Goal: Information Seeking & Learning: Learn about a topic

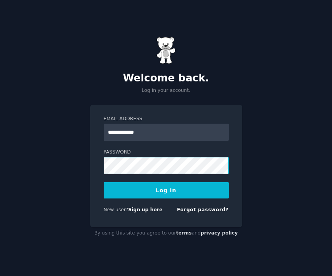
click at [104, 182] on button "Log In" at bounding box center [166, 190] width 125 height 16
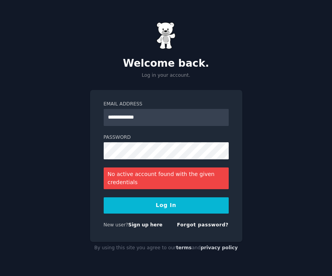
click at [317, 132] on div "**********" at bounding box center [166, 138] width 332 height 276
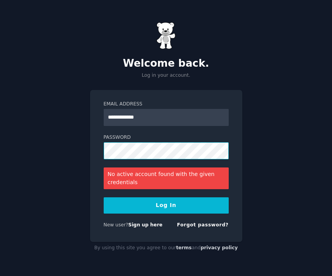
click at [91, 152] on div "**********" at bounding box center [166, 166] width 152 height 153
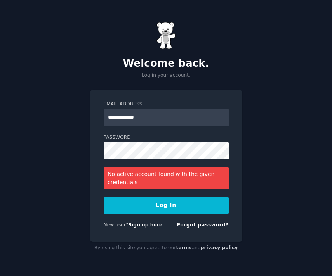
click at [49, 151] on div "**********" at bounding box center [166, 138] width 332 height 276
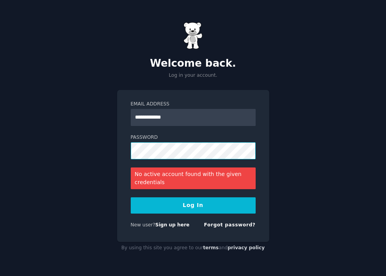
type input "**********"
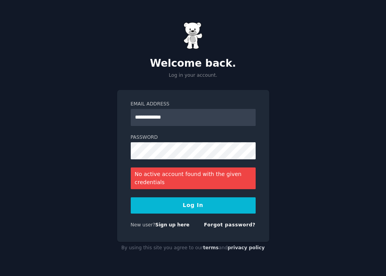
click at [184, 202] on button "Log In" at bounding box center [193, 206] width 125 height 16
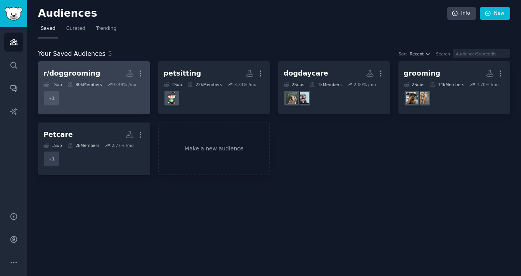
click at [93, 96] on dd "r/doggrooming + 1" at bounding box center [93, 98] width 101 height 22
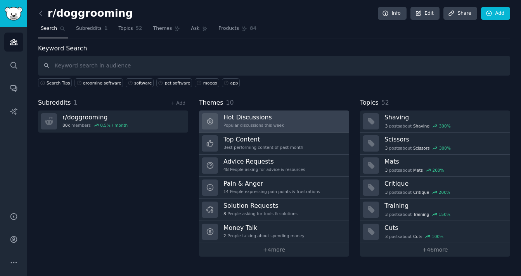
click at [270, 123] on div "Popular discussions this week" at bounding box center [254, 125] width 61 height 5
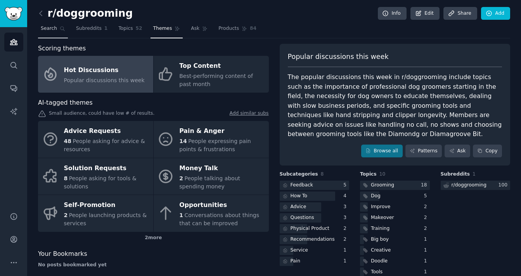
click at [43, 31] on span "Search" at bounding box center [49, 28] width 16 height 7
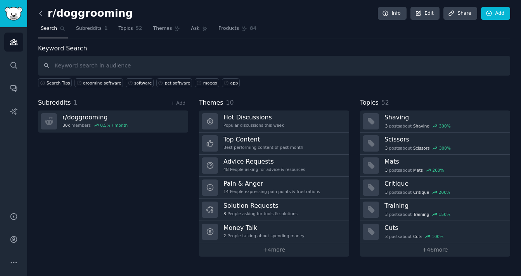
click at [40, 13] on icon at bounding box center [41, 13] width 2 height 5
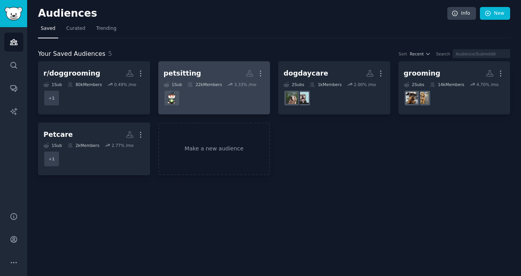
click at [217, 82] on div "22k Members" at bounding box center [204, 84] width 35 height 5
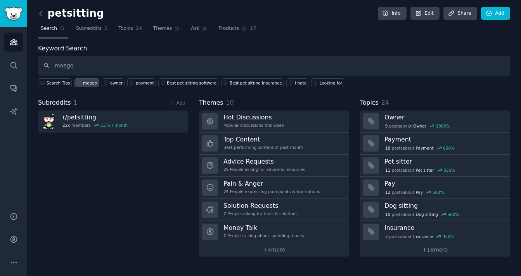
type input "moego"
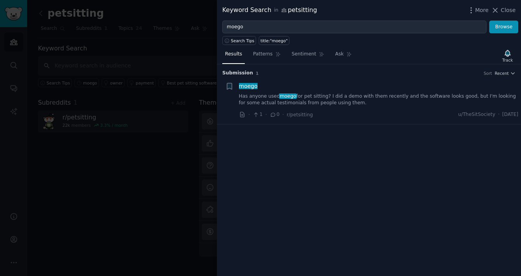
click at [155, 175] on div at bounding box center [260, 138] width 521 height 276
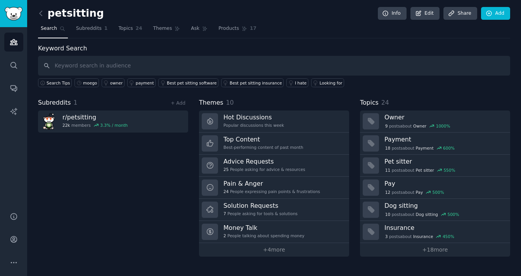
click at [38, 7] on div "petsitting Info Edit Share Add" at bounding box center [274, 15] width 472 height 16
click at [40, 10] on icon at bounding box center [41, 13] width 8 height 8
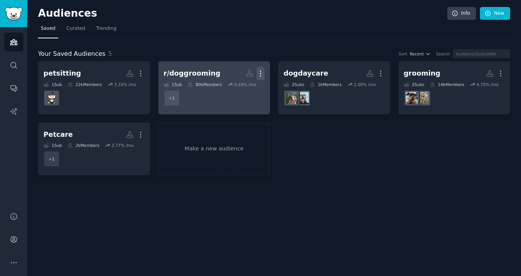
click at [259, 74] on icon "button" at bounding box center [261, 73] width 8 height 8
click at [243, 90] on p "Delete" at bounding box center [240, 90] width 18 height 8
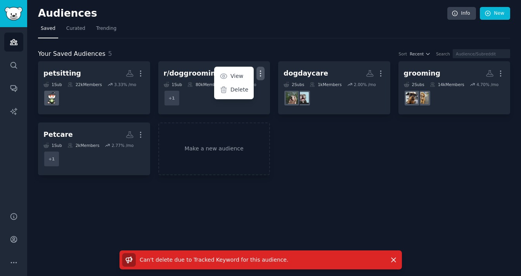
click at [300, 164] on div "petsitting More 1 Sub 22k Members 3.33 % /mo r/doggrooming More View Delete 1 S…" at bounding box center [274, 118] width 472 height 114
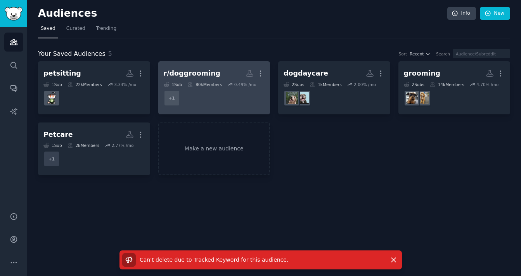
click at [209, 77] on div "r/doggrooming" at bounding box center [192, 74] width 57 height 10
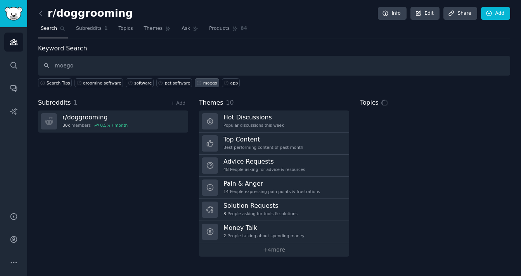
type input "moego"
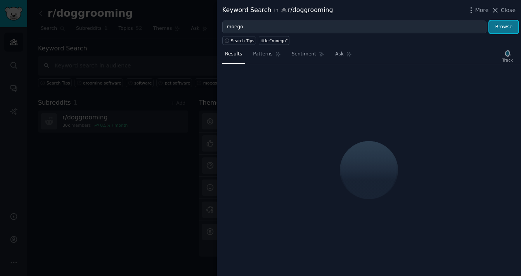
click at [386, 25] on button "Browse" at bounding box center [503, 27] width 29 height 13
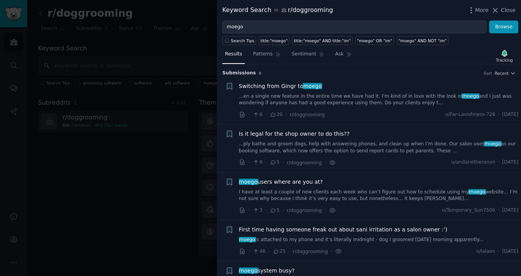
click at [386, 94] on link "...en a single new feature in the entire time we have had it. I'm kind of in lo…" at bounding box center [379, 100] width 280 height 14
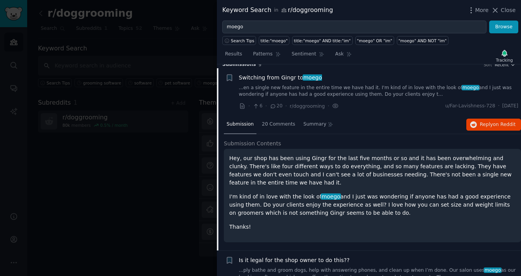
scroll to position [12, 0]
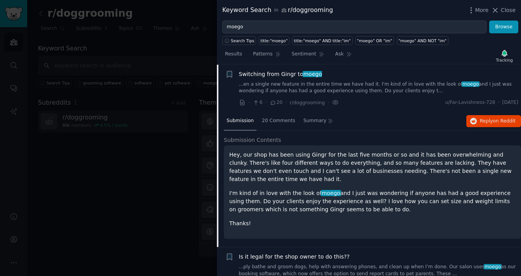
click at [352, 90] on link "...en a single new feature in the entire time we have had it. I'm kind of in lo…" at bounding box center [379, 88] width 280 height 14
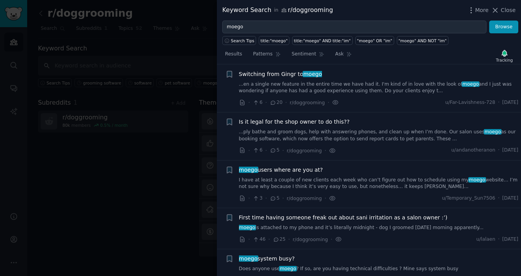
click at [286, 75] on span "Switching from Gingr to moego" at bounding box center [280, 74] width 83 height 8
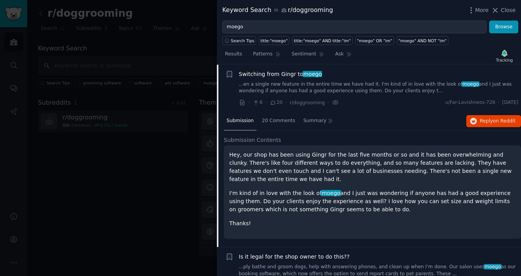
click at [284, 72] on span "Switching from Gingr to moego" at bounding box center [280, 74] width 83 height 8
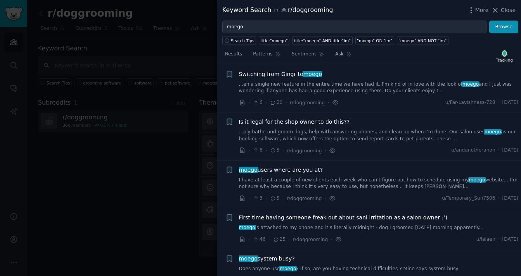
click at [284, 72] on span "Switching from Gingr to moego" at bounding box center [280, 74] width 83 height 8
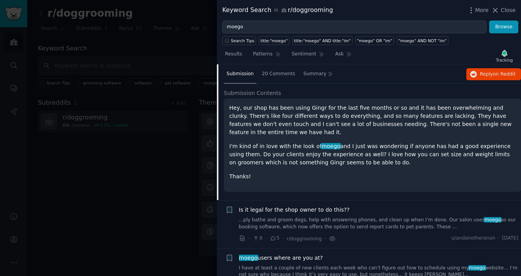
scroll to position [62, 0]
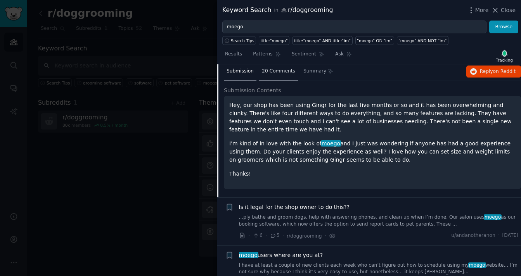
click at [280, 72] on span "20 Comments" at bounding box center [278, 71] width 33 height 7
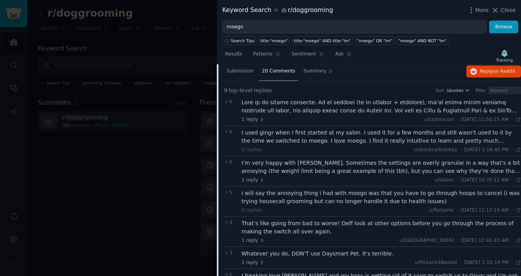
click at [386, 117] on div "1 reply u/cozmocozi · Sun 7/20/2025, 11:50:15 AM Sun 7/20/2025 ·" at bounding box center [382, 119] width 280 height 7
click at [386, 108] on div at bounding box center [382, 107] width 280 height 16
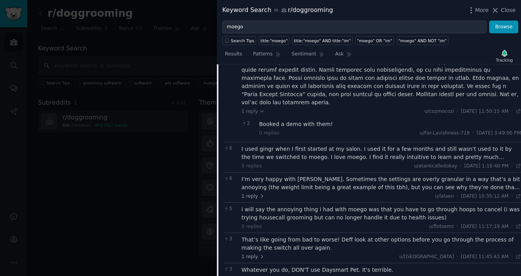
scroll to position [163, 0]
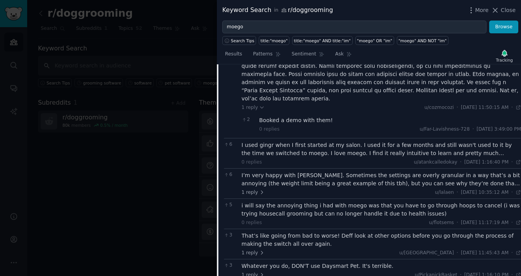
click at [386, 143] on div "I used gingr when I first started at my salon. I used it for a few months and s…" at bounding box center [382, 149] width 280 height 16
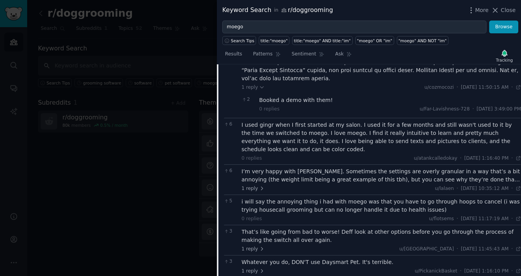
scroll to position [206, 0]
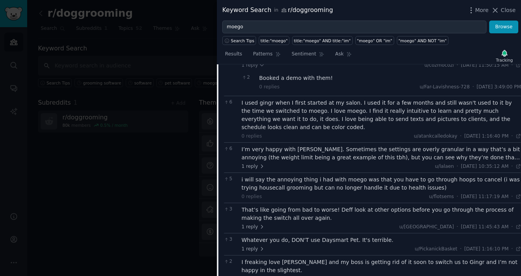
click at [386, 146] on div "I’m very happy with moego. Sometimes the settings are overly granular in a way …" at bounding box center [382, 154] width 280 height 16
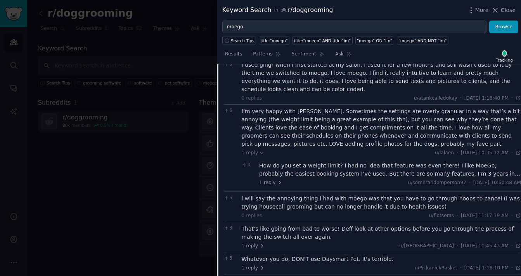
scroll to position [274, 0]
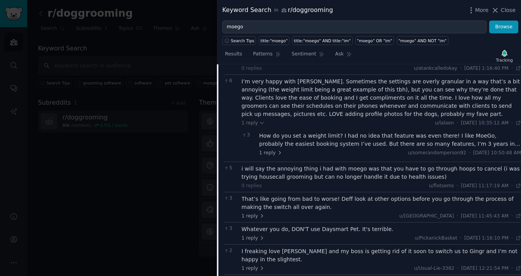
click at [378, 168] on div "i will say the annoying thing i had with moego was that you have to go through …" at bounding box center [382, 173] width 280 height 16
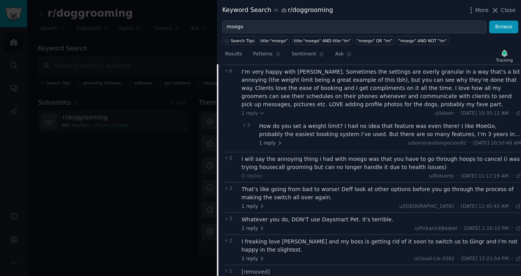
scroll to position [284, 0]
click at [385, 157] on div "i will say the annoying thing i had with moego was that you have to go through …" at bounding box center [382, 162] width 280 height 16
click at [302, 159] on div "i will say the annoying thing i had with moego was that you have to go through …" at bounding box center [382, 162] width 280 height 16
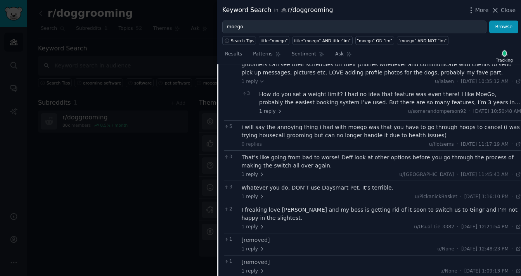
scroll to position [330, 0]
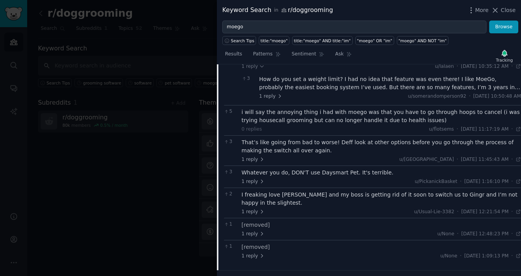
click at [252, 156] on div "3 That’s like going from bad to worse! Deff look at other options before you go…" at bounding box center [372, 150] width 297 height 30
click at [255, 156] on span "1 reply" at bounding box center [253, 159] width 23 height 7
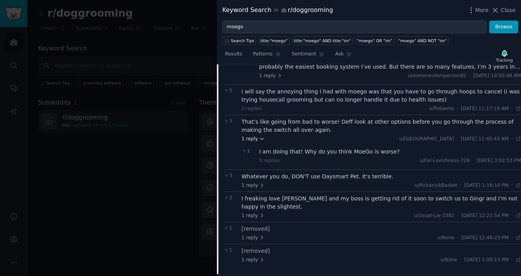
scroll to position [353, 0]
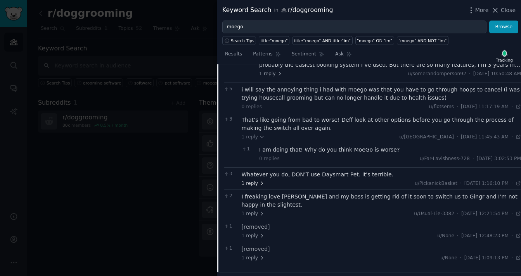
click at [260, 181] on icon at bounding box center [261, 183] width 5 height 5
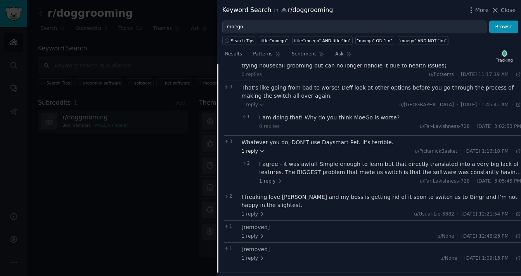
scroll to position [393, 0]
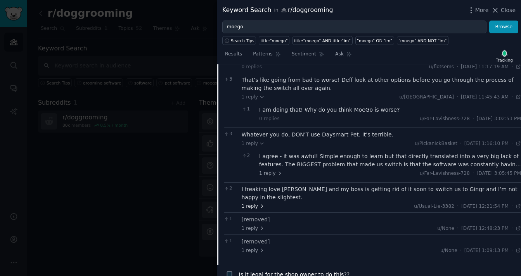
click at [260, 203] on span "1 reply" at bounding box center [253, 206] width 23 height 7
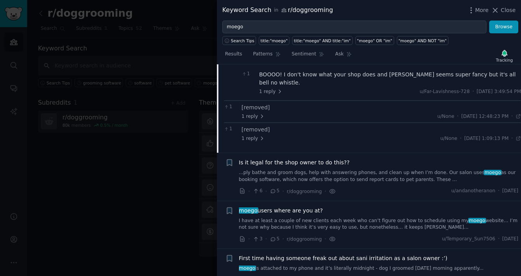
scroll to position [538, 0]
click at [296, 158] on span "Is it legal for the shop owner to do this??" at bounding box center [294, 162] width 111 height 8
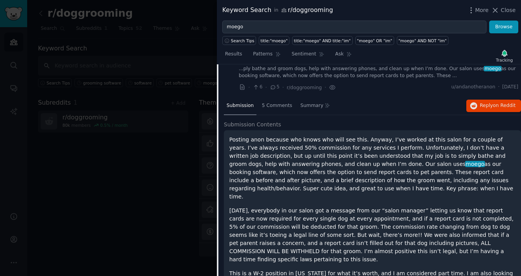
scroll to position [80, 0]
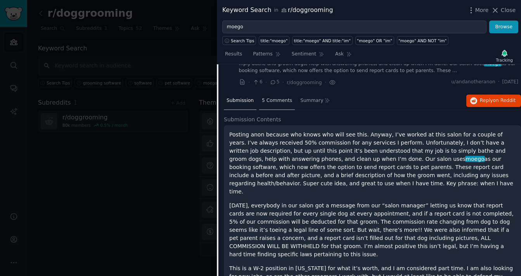
click at [278, 105] on div "5 Comments" at bounding box center [277, 101] width 36 height 19
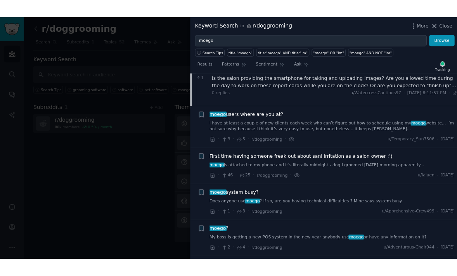
scroll to position [0, 0]
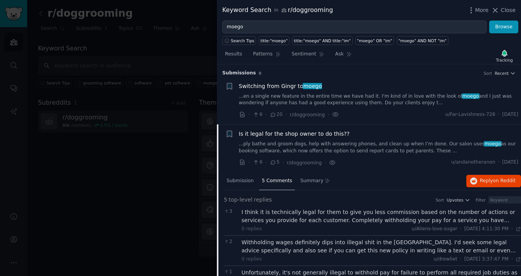
click at [179, 161] on div at bounding box center [260, 138] width 521 height 276
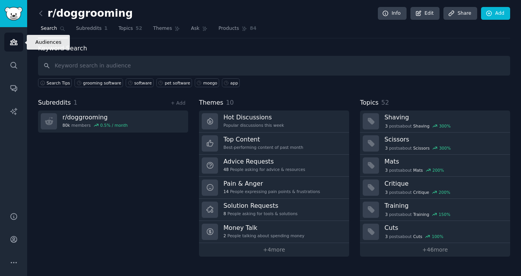
click at [17, 43] on icon "Sidebar" at bounding box center [14, 42] width 8 height 8
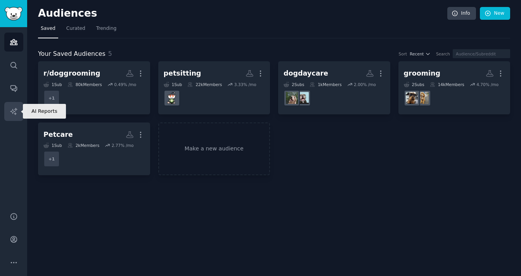
click at [17, 115] on icon "Sidebar" at bounding box center [14, 111] width 8 height 8
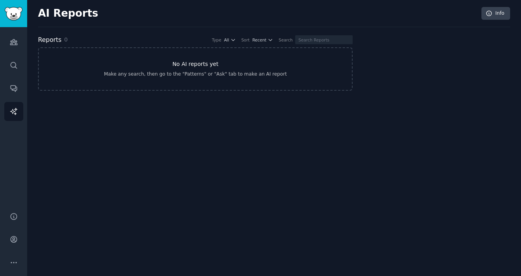
click at [178, 62] on h3 "No AI reports yet" at bounding box center [195, 64] width 46 height 8
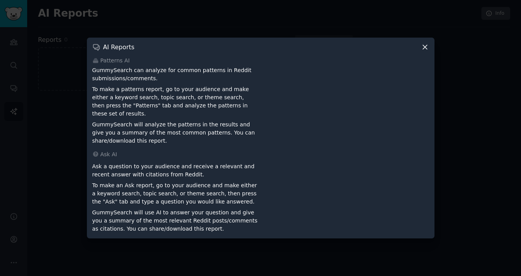
click at [169, 69] on div "Patterns AI GummySearch can analyze for common patterns in Reddit submissions/c…" at bounding box center [260, 101] width 337 height 88
click at [168, 89] on p "To make a patterns report, go to your audience and make either a keyword search…" at bounding box center [175, 101] width 166 height 33
click at [166, 90] on p "To make a patterns report, go to your audience and make either a keyword search…" at bounding box center [175, 101] width 166 height 33
click at [170, 113] on p "To make a patterns report, go to your audience and make either a keyword search…" at bounding box center [175, 101] width 166 height 33
click at [175, 140] on p "GummySearch will analyze the patterns in the results and give you a summary of …" at bounding box center [175, 133] width 166 height 24
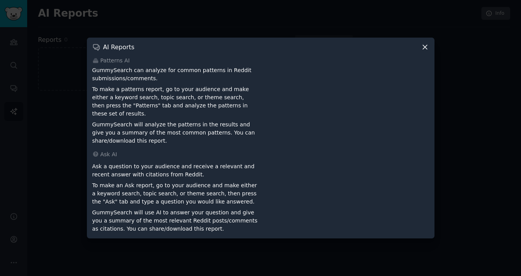
click at [184, 166] on p "Ask a question to your audience and receive a relevant and recent answer with c…" at bounding box center [175, 171] width 166 height 16
click at [198, 188] on p "To make an Ask report, go to your audience and make either a keyword search, to…" at bounding box center [175, 194] width 166 height 24
click at [207, 186] on p "To make an Ask report, go to your audience and make either a keyword search, to…" at bounding box center [175, 194] width 166 height 24
click at [215, 209] on p "GummySearch will use AI to answer your question and give you a summary of the m…" at bounding box center [175, 221] width 166 height 24
click at [222, 222] on p "GummySearch will use AI to answer your question and give you a summary of the m…" at bounding box center [175, 221] width 166 height 24
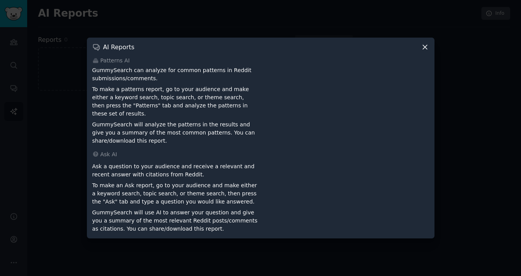
click at [386, 50] on div "AI Reports Patterns AI GummySearch can analyze for common patterns in Reddit su…" at bounding box center [261, 138] width 348 height 201
click at [386, 51] on icon at bounding box center [425, 47] width 8 height 8
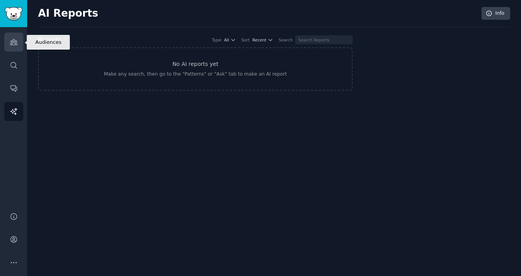
click at [15, 41] on icon "Sidebar" at bounding box center [13, 42] width 7 height 5
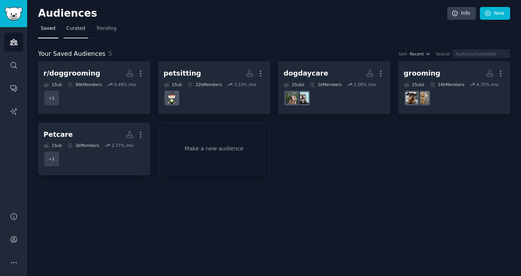
click at [69, 28] on span "Curated" at bounding box center [75, 28] width 19 height 7
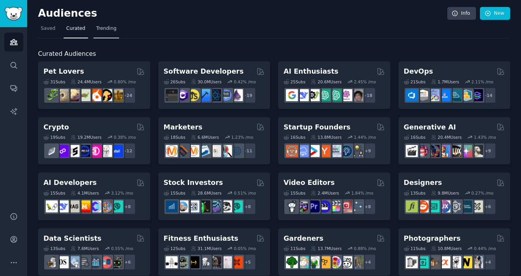
click at [101, 28] on span "Trending" at bounding box center [106, 28] width 20 height 7
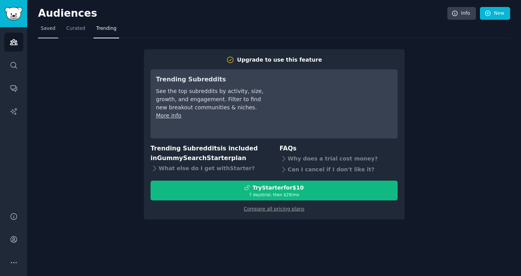
click at [43, 27] on span "Saved" at bounding box center [48, 28] width 15 height 7
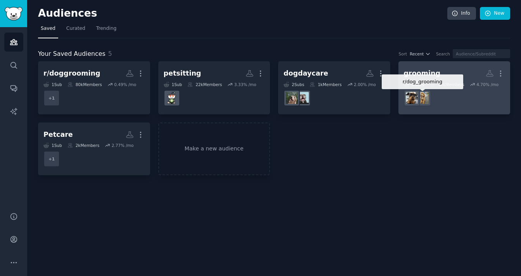
click at [386, 90] on div at bounding box center [423, 98] width 16 height 16
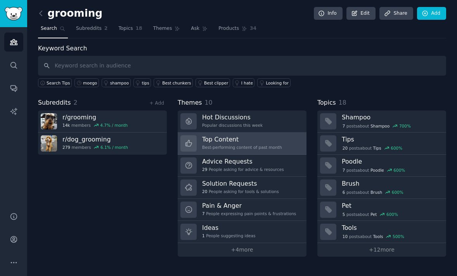
click at [262, 142] on h3 "Top Content" at bounding box center [242, 139] width 80 height 8
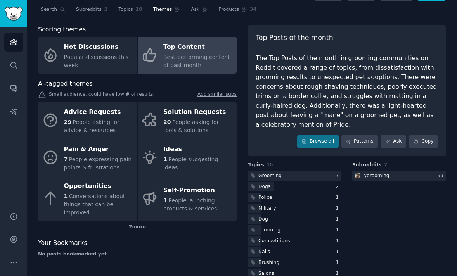
scroll to position [19, 0]
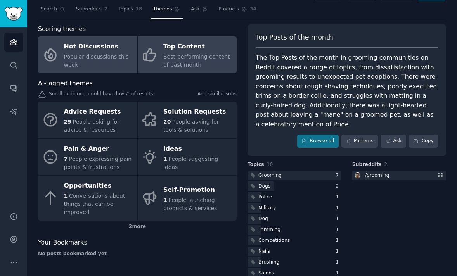
click at [81, 49] on div "Hot Discussions" at bounding box center [98, 47] width 69 height 12
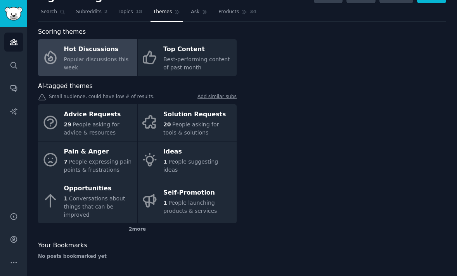
scroll to position [17, 0]
